Goal: Task Accomplishment & Management: Use online tool/utility

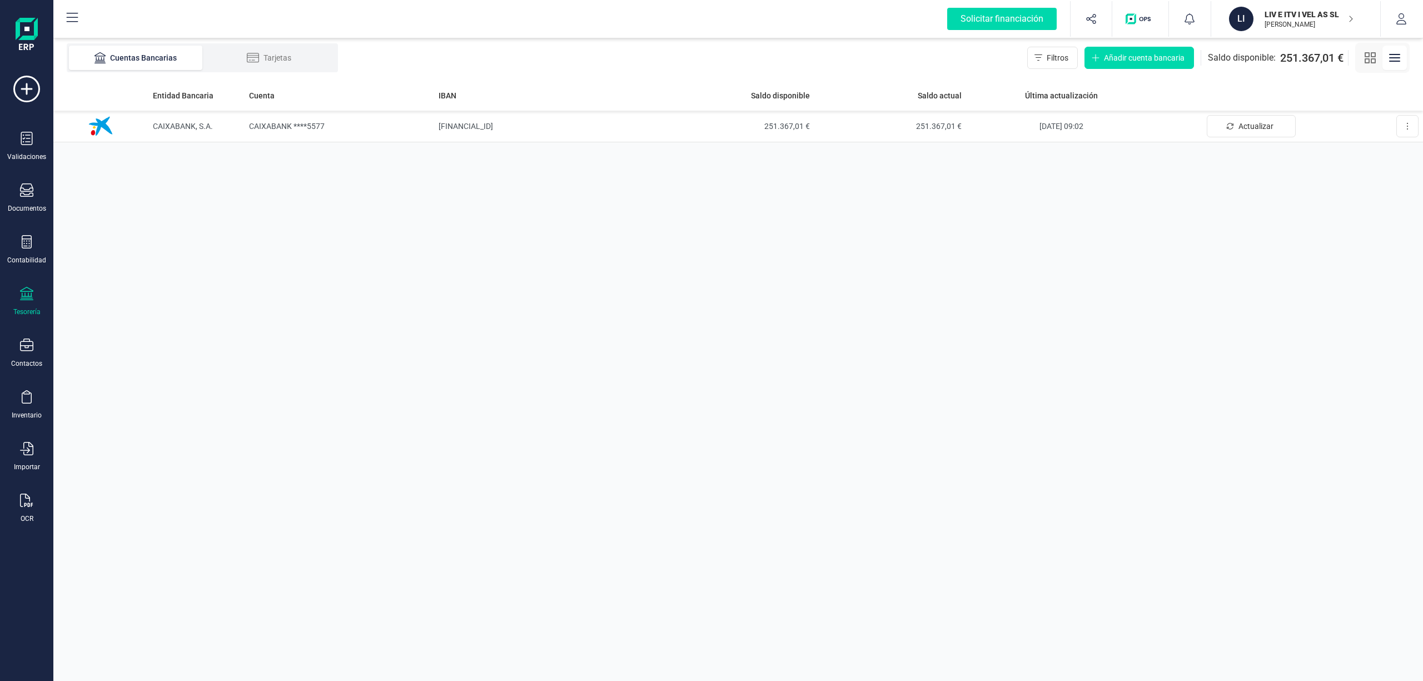
click at [1290, 13] on p "LIV E ITV I VEL AS SL" at bounding box center [1308, 14] width 89 height 11
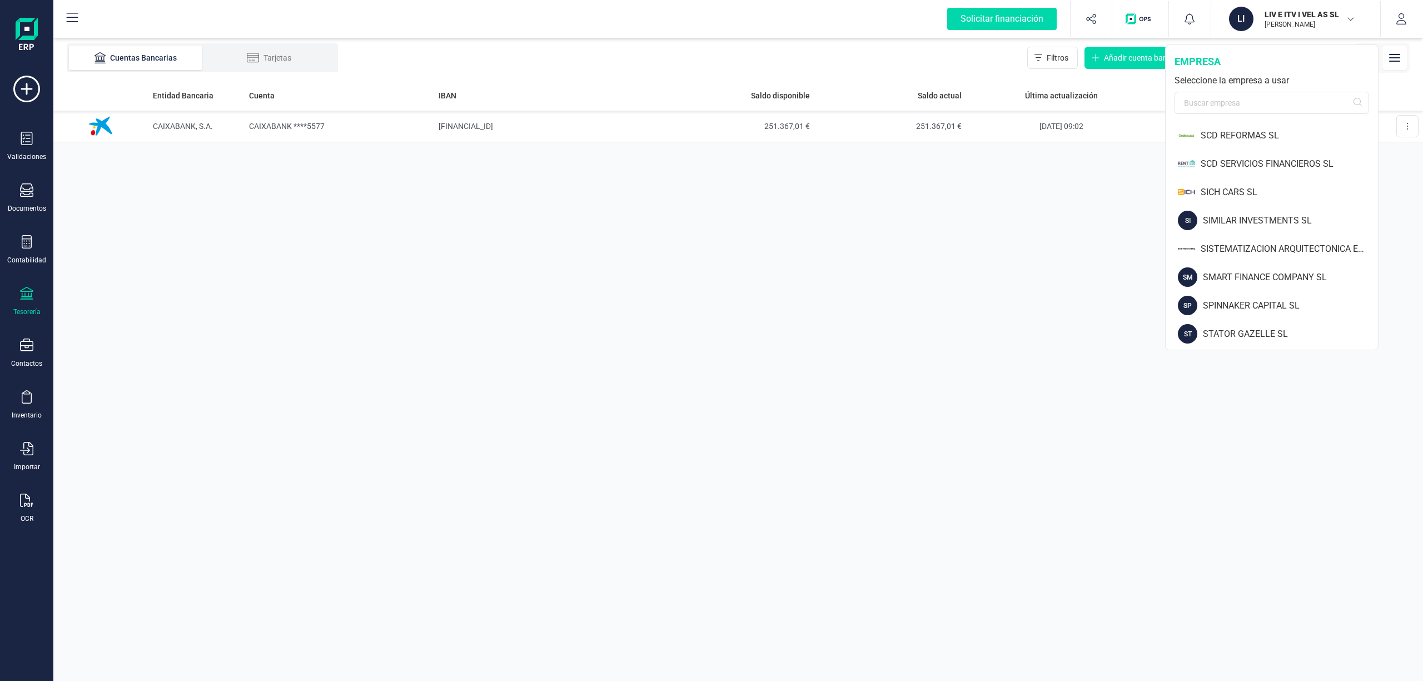
scroll to position [1296, 0]
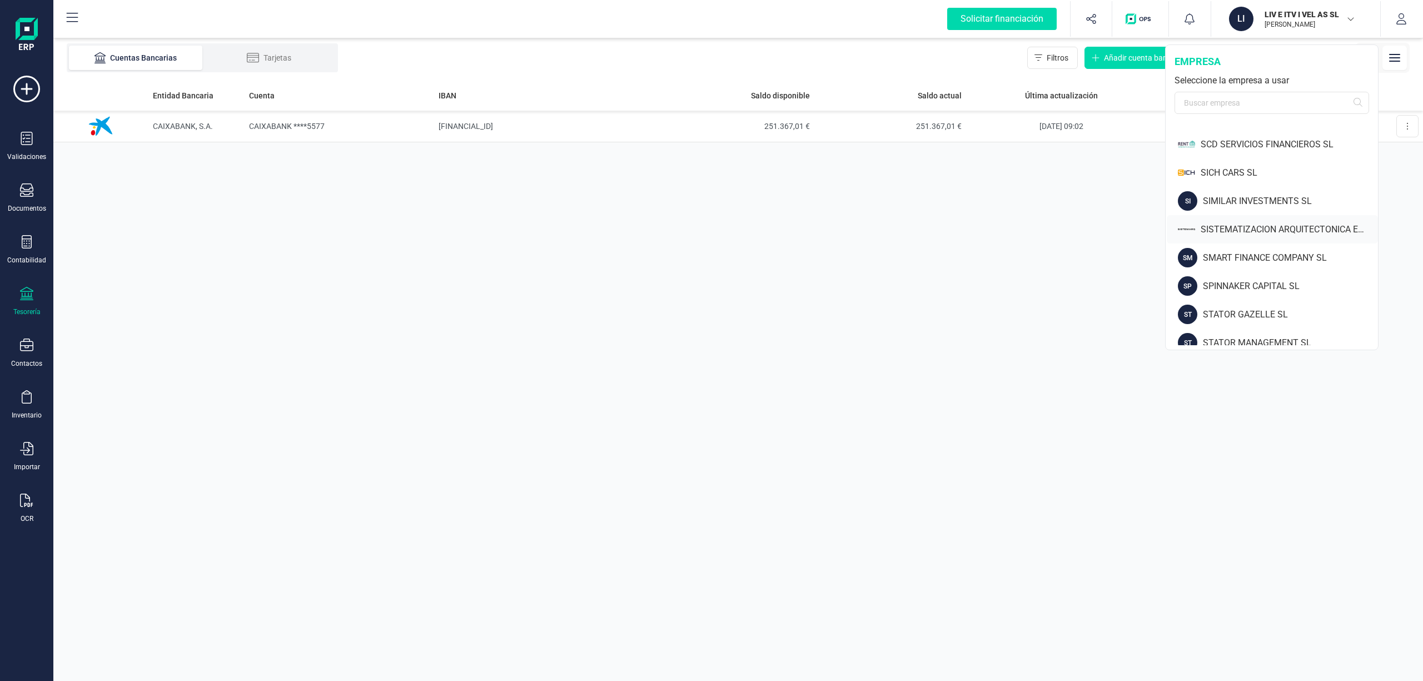
click at [1292, 225] on div "SISTEMATIZACION ARQUITECTONICA EN REFORMAS SL" at bounding box center [1288, 229] width 177 height 13
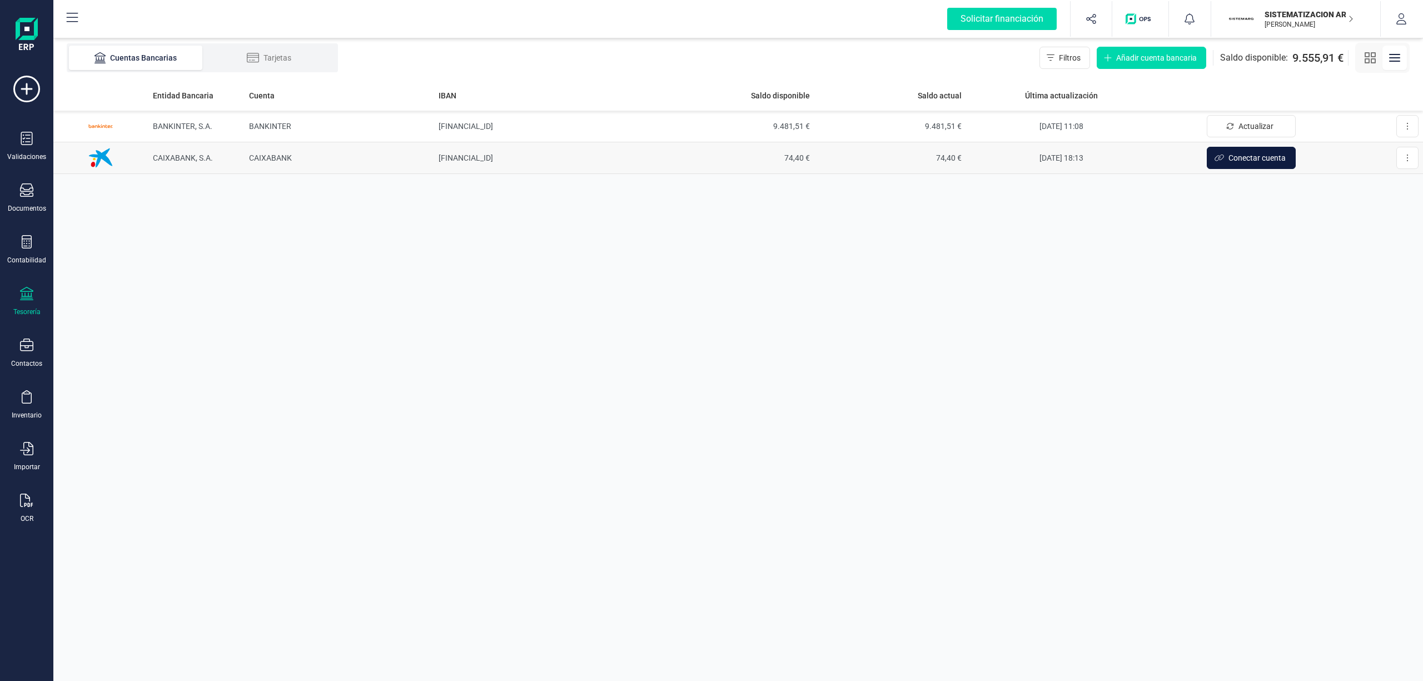
click at [1248, 163] on span "Conectar cuenta" at bounding box center [1256, 157] width 57 height 11
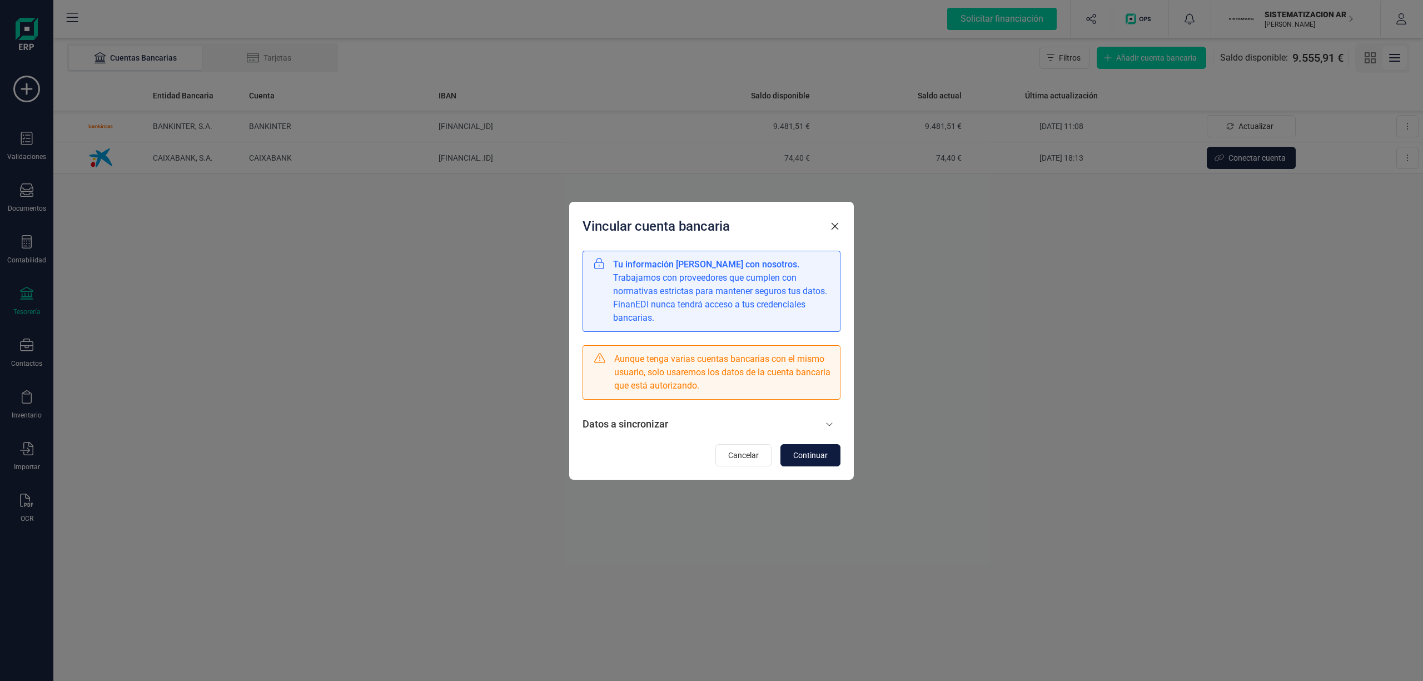
click at [802, 458] on span "Continuar" at bounding box center [810, 455] width 34 height 11
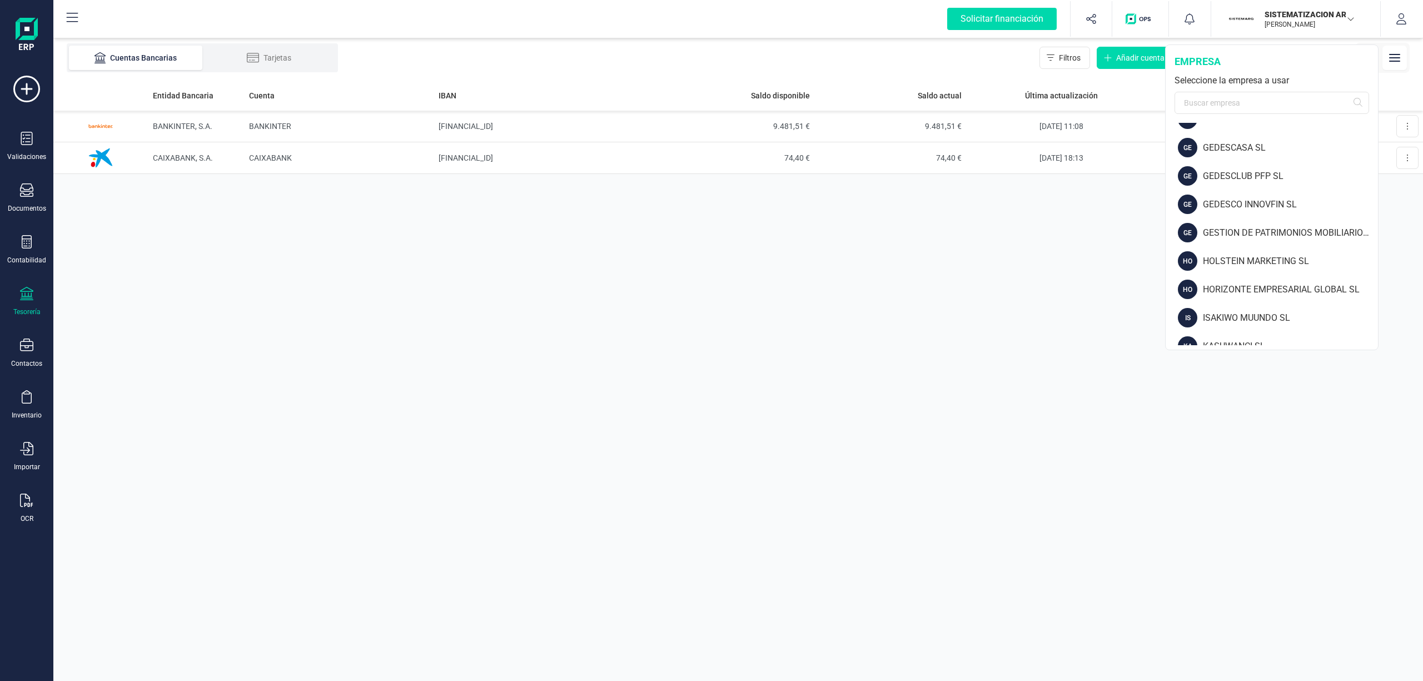
scroll to position [563, 0]
click at [1289, 279] on div "HORIZONTE EMPRESARIAL GLOBAL SL" at bounding box center [1289, 282] width 175 height 13
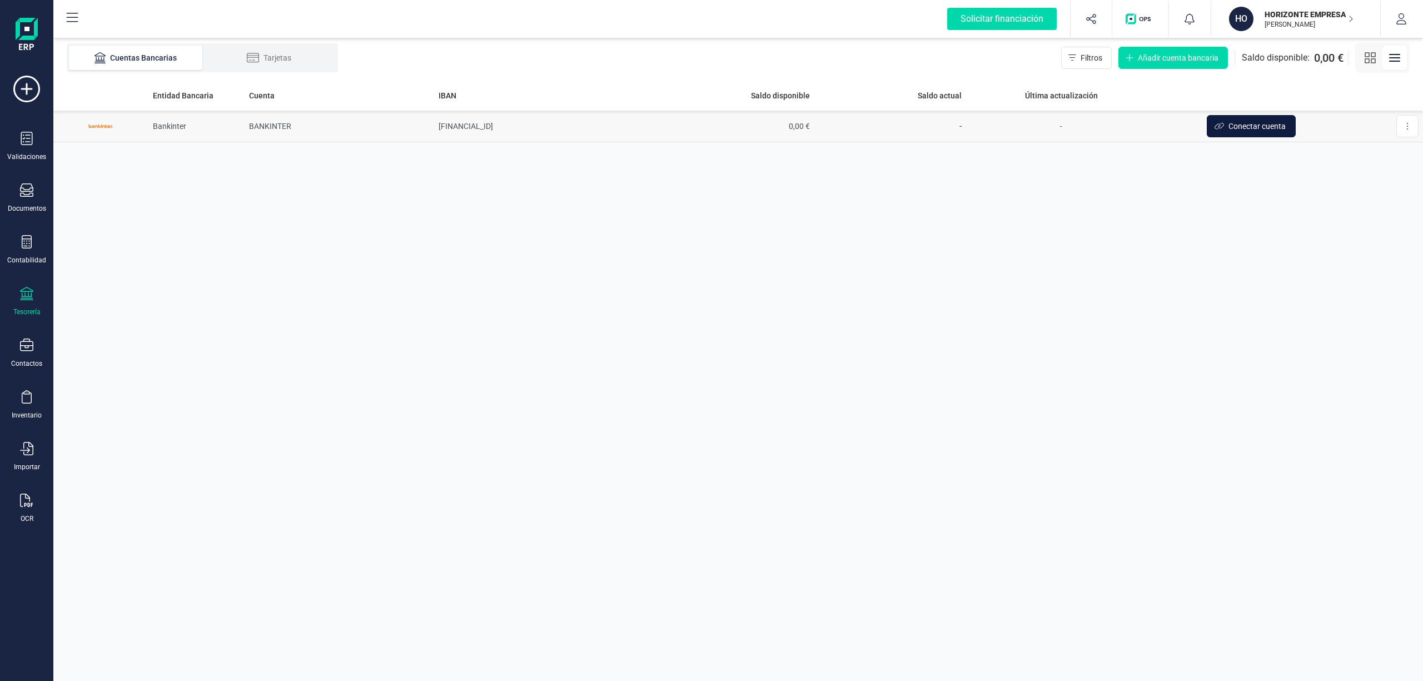
click at [1259, 121] on span "Conectar cuenta" at bounding box center [1256, 126] width 57 height 11
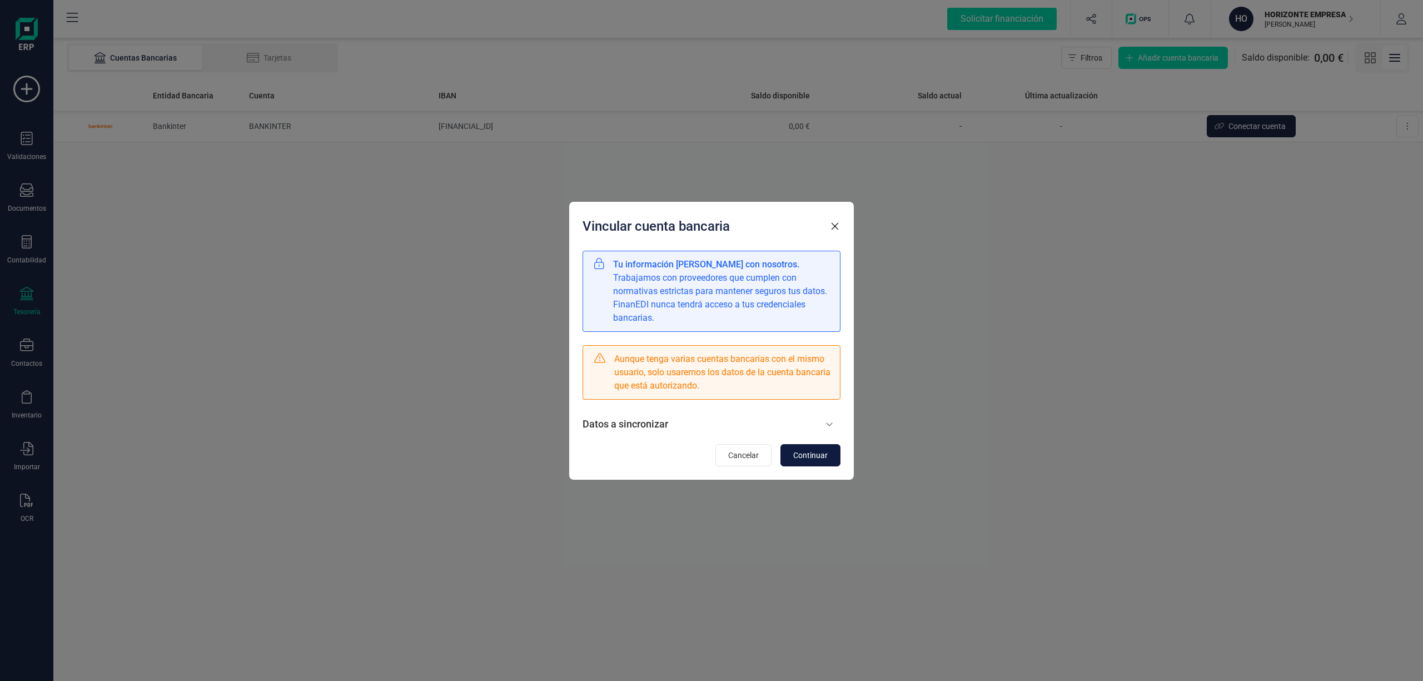
click at [817, 463] on button "Continuar" at bounding box center [810, 455] width 60 height 22
